Goal: Information Seeking & Learning: Learn about a topic

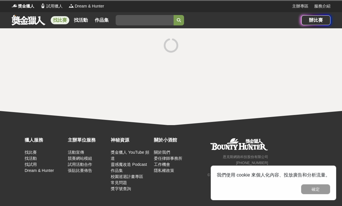
click at [59, 22] on link "找比賽" at bounding box center [60, 20] width 19 height 8
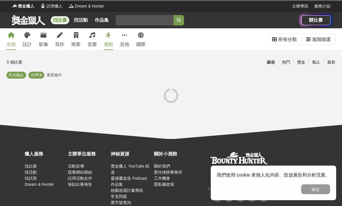
click at [40, 71] on div "0 個比賽 綜合 熱門 獎金 截止 最新 尚未截止 台灣 重置條件" at bounding box center [171, 82] width 338 height 50
click at [39, 74] on icon at bounding box center [40, 75] width 3 height 4
click at [37, 76] on span "重置條件" at bounding box center [35, 75] width 15 height 4
click at [53, 73] on span "重置條件" at bounding box center [54, 75] width 15 height 4
click at [8, 47] on div "全部" at bounding box center [10, 44] width 9 height 7
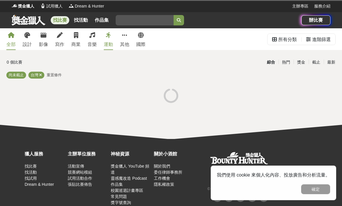
click at [28, 9] on span "獎金獵人" at bounding box center [26, 6] width 16 height 6
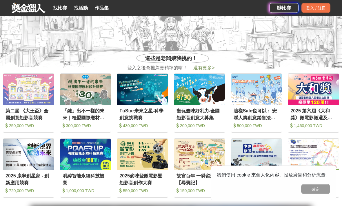
scroll to position [200, 0]
click at [62, 6] on link "找比賽" at bounding box center [60, 8] width 19 height 8
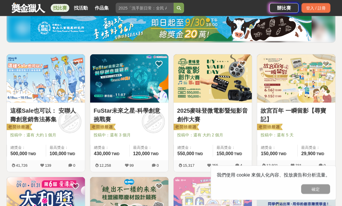
scroll to position [72, 0]
click at [155, 6] on input "search" at bounding box center [145, 8] width 58 height 10
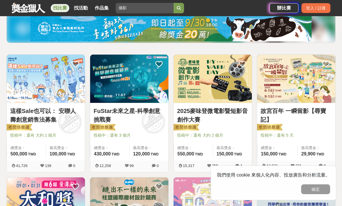
type input "攝影"
click at [182, 7] on button "submit" at bounding box center [178, 8] width 10 height 10
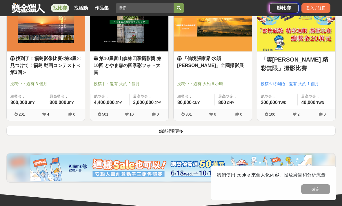
scroll to position [741, 0]
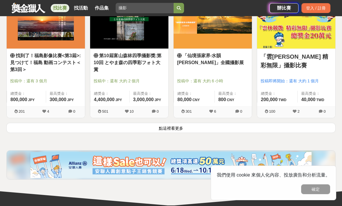
click at [254, 133] on button "點這裡看更多" at bounding box center [170, 128] width 329 height 10
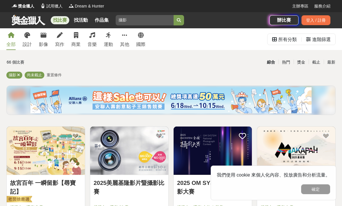
click at [53, 74] on span "重置條件" at bounding box center [54, 75] width 15 height 4
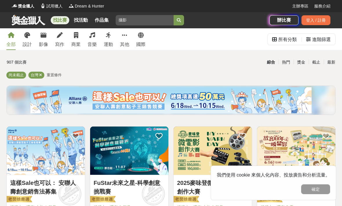
click at [40, 74] on icon at bounding box center [40, 75] width 3 height 4
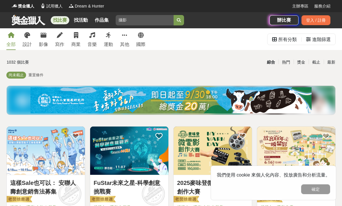
click at [319, 41] on div "進階篩選" at bounding box center [321, 40] width 19 height 12
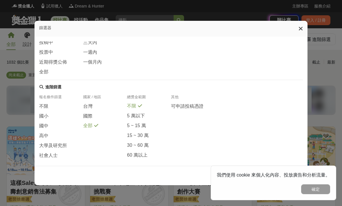
scroll to position [94, 0]
click at [90, 115] on span "國際" at bounding box center [87, 117] width 9 height 6
click at [317, 189] on button "確定" at bounding box center [315, 190] width 29 height 10
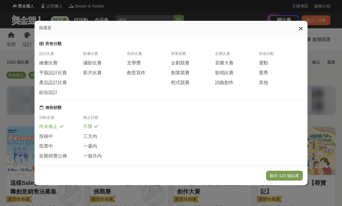
scroll to position [0, 0]
click at [94, 60] on span "攝影比賽" at bounding box center [92, 63] width 19 height 6
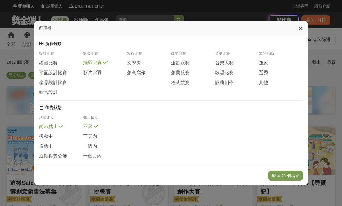
click at [277, 173] on div "顯示 20 個結果" at bounding box center [170, 175] width 273 height 19
click at [289, 181] on button "顯示 20 個結果" at bounding box center [285, 176] width 34 height 10
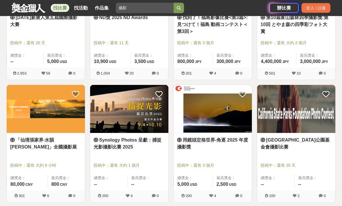
scroll to position [149, 0]
